Goal: Task Accomplishment & Management: Complete application form

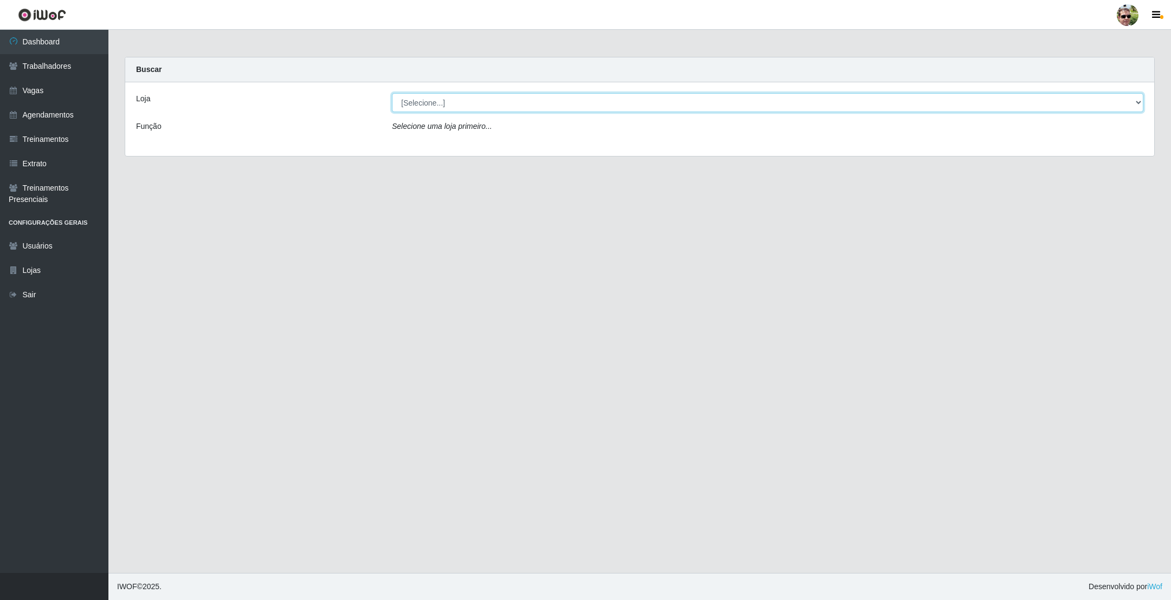
click at [454, 99] on select "[Selecione...] [PERSON_NAME] Supermercado - Gurinhém" at bounding box center [767, 102] width 751 height 19
select select "176"
click at [392, 93] on select "[Selecione...] [PERSON_NAME] Supermercado - Gurinhém" at bounding box center [767, 102] width 751 height 19
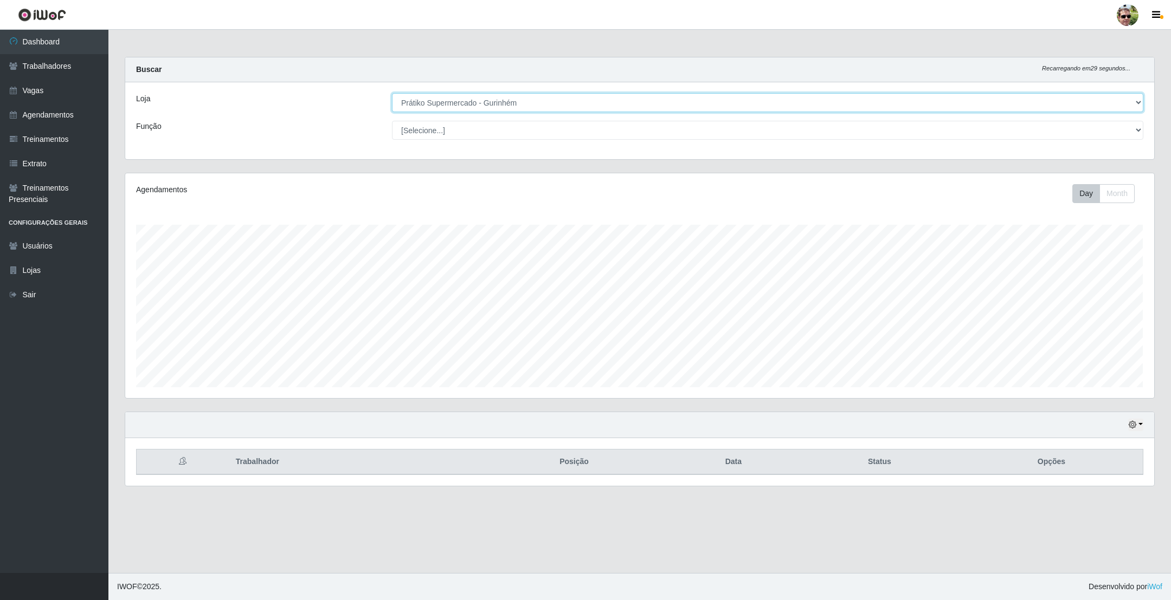
scroll to position [226, 1028]
click at [585, 46] on main "Carregando... Buscar Recarregando em 29 segundos... Loja [Selecione...] Prátiko…" at bounding box center [639, 302] width 1062 height 544
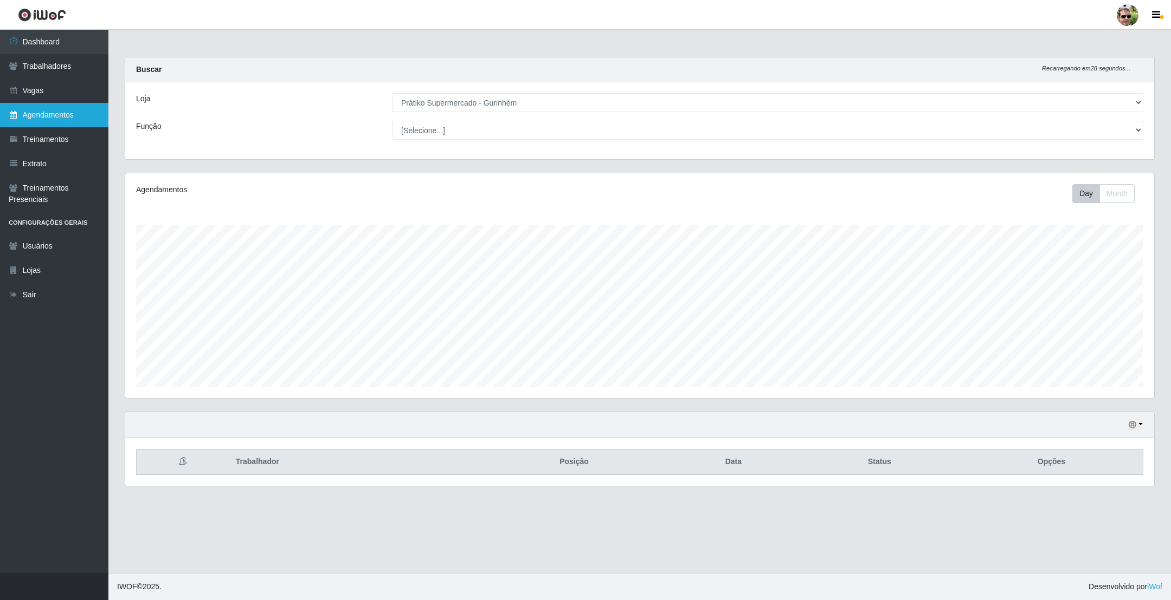
click at [61, 106] on link "Agendamentos" at bounding box center [54, 115] width 108 height 24
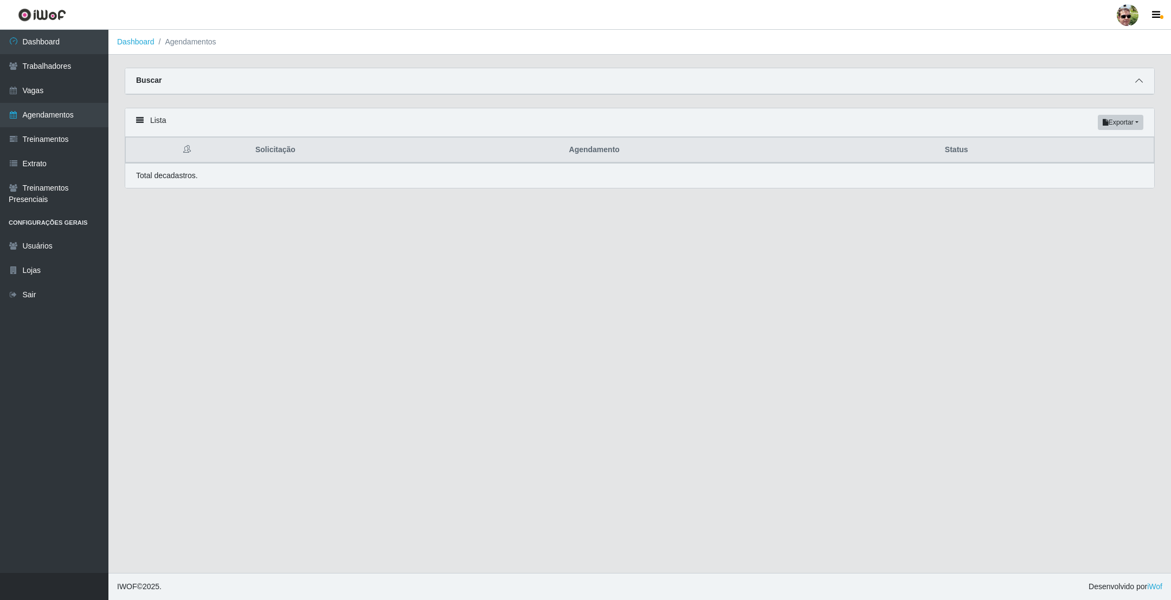
click at [1135, 81] on icon at bounding box center [1139, 81] width 8 height 8
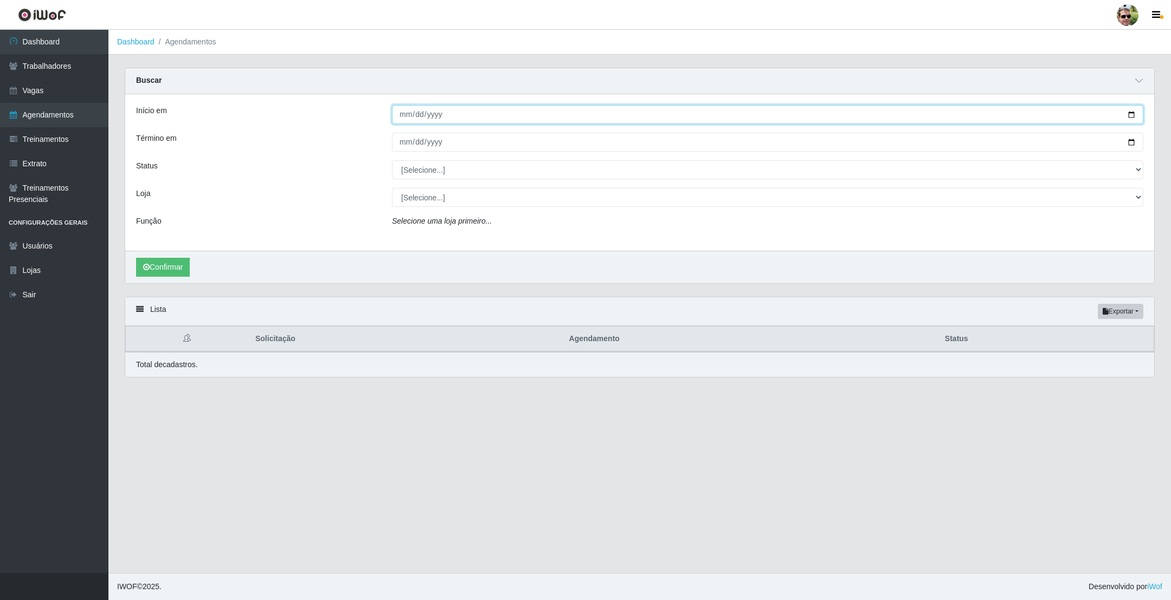
click at [1129, 113] on input "Início em" at bounding box center [767, 114] width 751 height 19
type input "[DATE]"
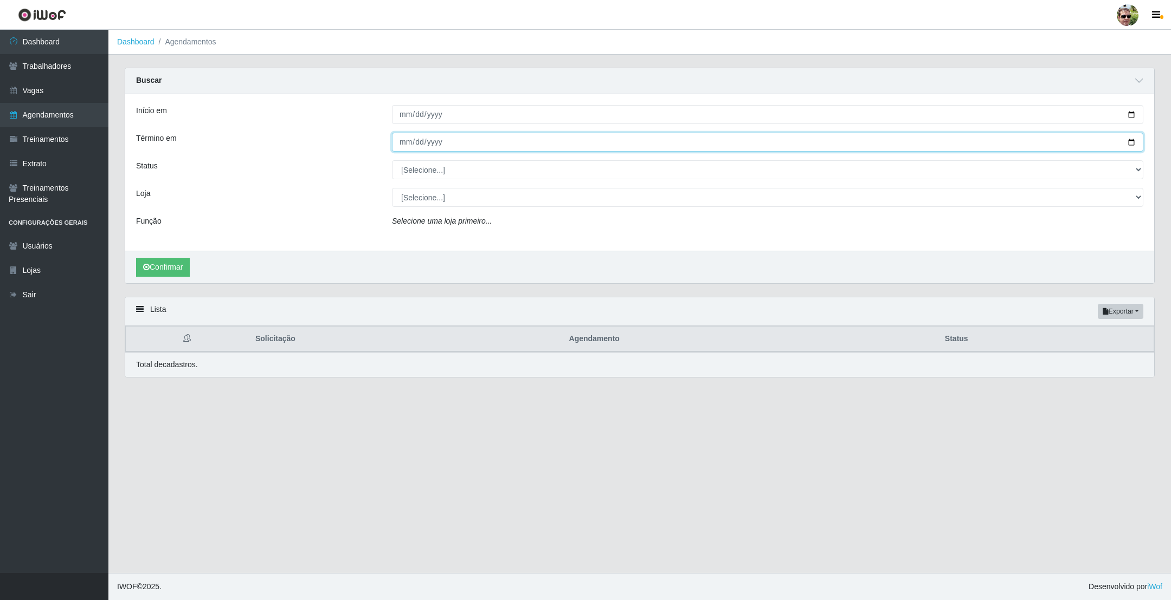
click at [1127, 144] on input "Término em" at bounding box center [767, 142] width 751 height 19
type input "[DATE]"
click at [435, 169] on select "[Selecione...] AGENDADO AGUARDANDO LIBERAR EM ANDAMENTO EM REVISÃO FINALIZADO C…" at bounding box center [767, 169] width 751 height 19
select select "AGENDADO"
click at [392, 161] on select "[Selecione...] AGENDADO AGUARDANDO LIBERAR EM ANDAMENTO EM REVISÃO FINALIZADO C…" at bounding box center [767, 169] width 751 height 19
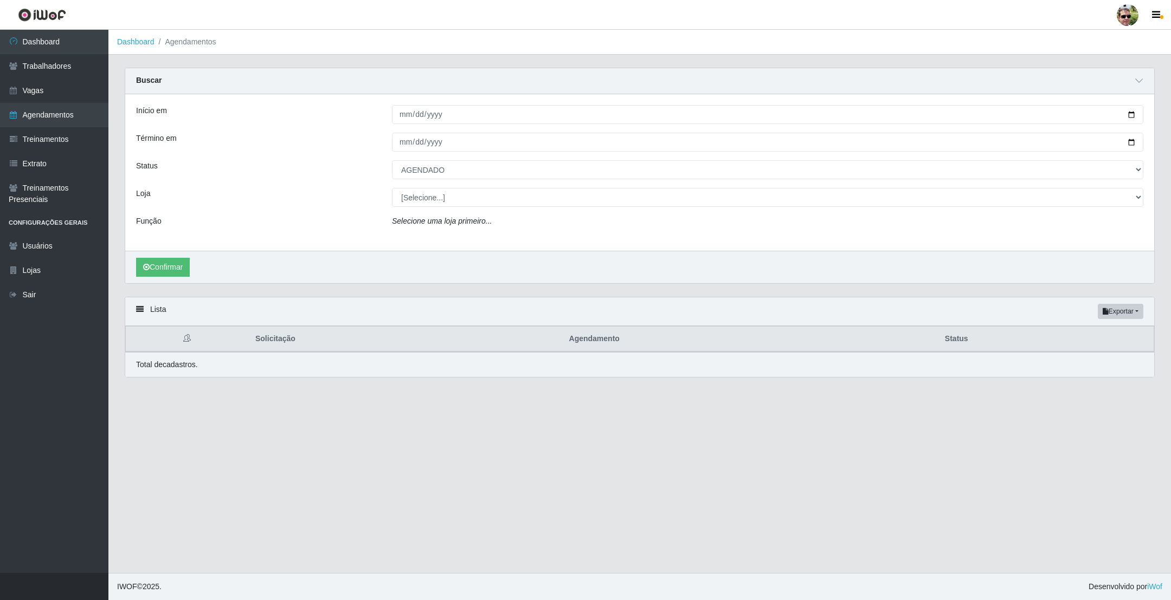
drag, startPoint x: 444, startPoint y: 219, endPoint x: 437, endPoint y: 205, distance: 16.0
click at [439, 212] on div "Início em [DATE] Término em [DATE] Status [Selecione...] AGENDADO AGUARDANDO LI…" at bounding box center [639, 172] width 1029 height 157
click at [437, 205] on select "[Selecione...] [PERSON_NAME] Supermercado - Gurinhém" at bounding box center [767, 197] width 751 height 19
select select "176"
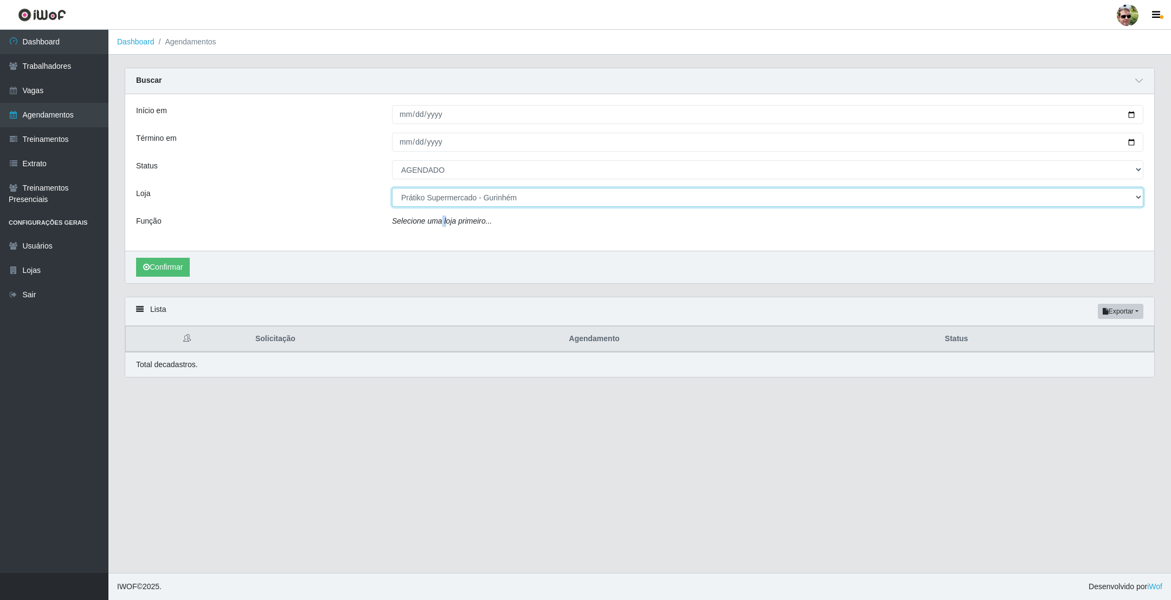
click at [392, 189] on select "[Selecione...] [PERSON_NAME] Supermercado - Gurinhém" at bounding box center [767, 197] width 751 height 19
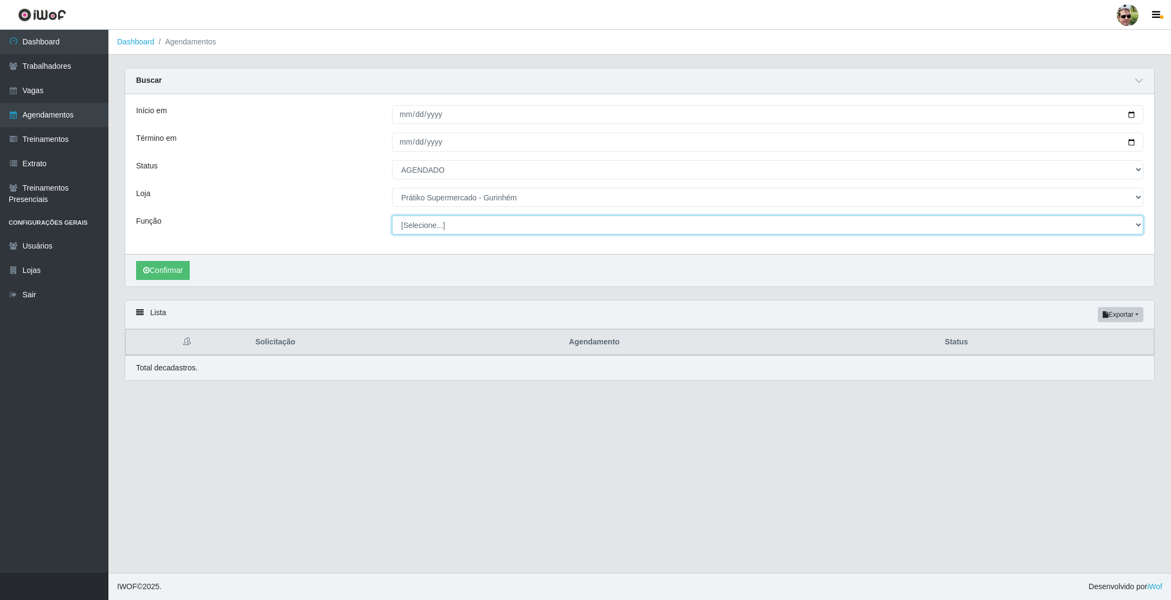
click at [426, 224] on select "[Selecione...] Auxiliar de entrega + Auxiliar de entrega ++ Embalador Embalador…" at bounding box center [767, 225] width 751 height 19
select select "1"
click at [392, 217] on select "[Selecione...] Auxiliar de entrega + Auxiliar de entrega ++ Embalador Embalador…" at bounding box center [767, 225] width 751 height 19
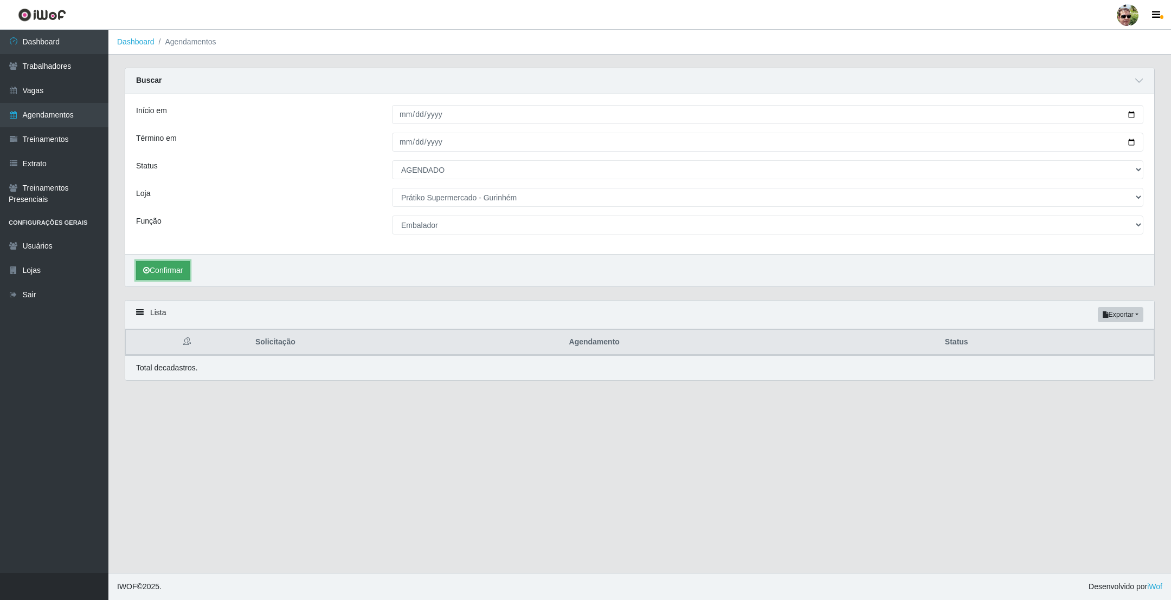
click at [179, 269] on button "Confirmar" at bounding box center [163, 270] width 54 height 19
click at [158, 272] on button "Confirmar" at bounding box center [163, 270] width 54 height 19
click at [161, 267] on button "Confirmar" at bounding box center [163, 270] width 54 height 19
click at [60, 83] on link "Vagas" at bounding box center [54, 91] width 108 height 24
